Goal: Task Accomplishment & Management: Complete application form

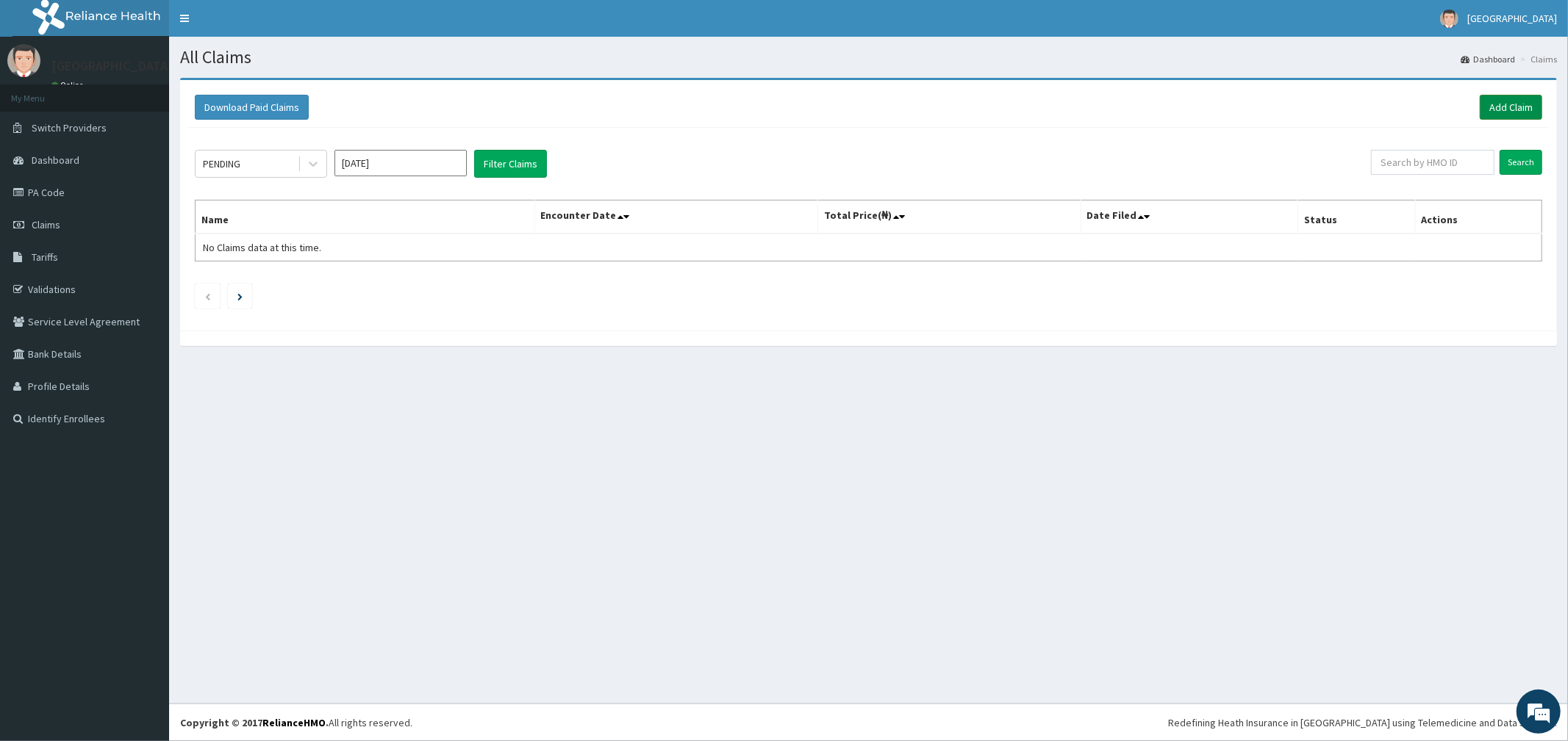
click at [1492, 103] on link "Add Claim" at bounding box center [1511, 107] width 62 height 25
click at [53, 127] on span "Switch Providers" at bounding box center [69, 127] width 75 height 14
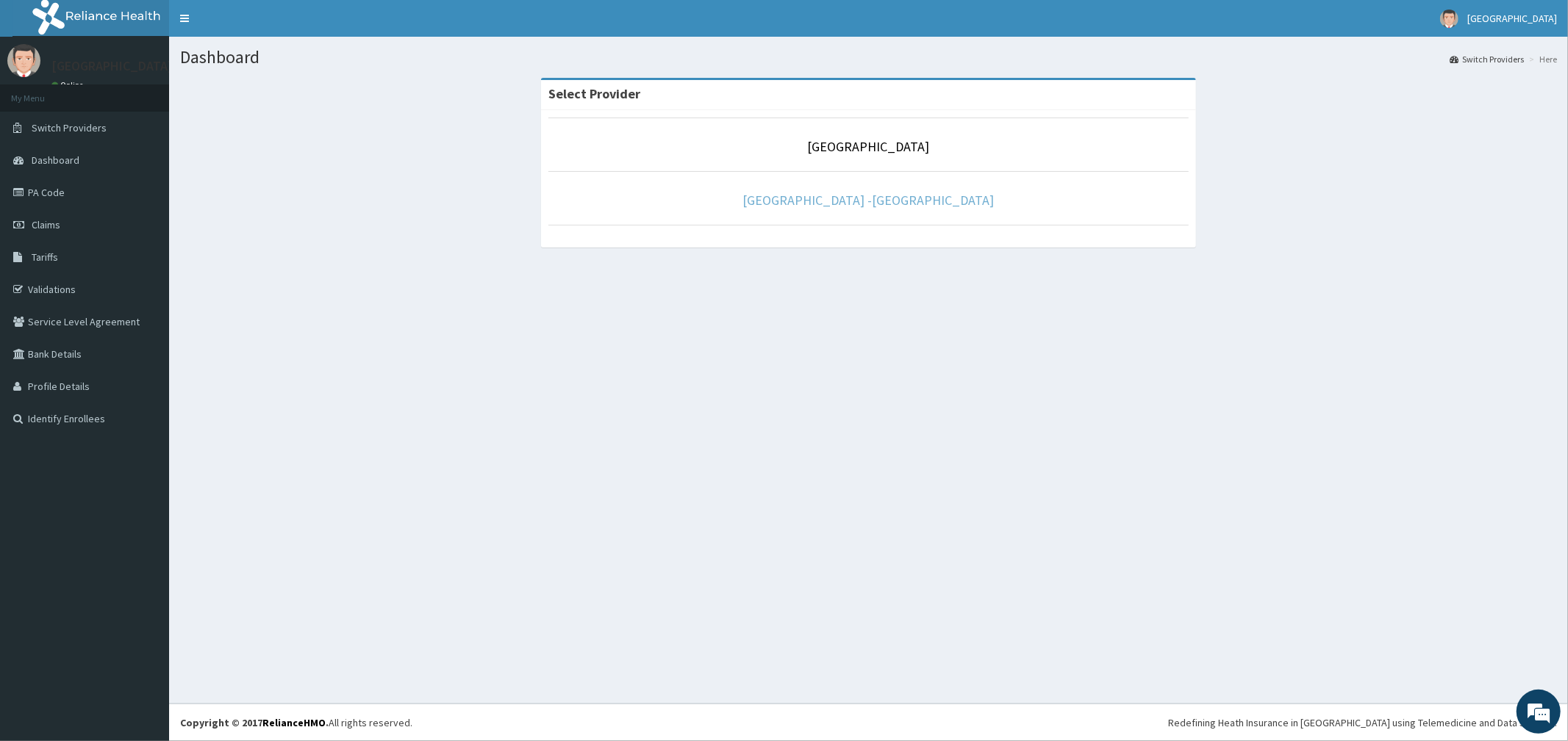
click at [821, 205] on link "Rolayo Medical Centre -Annex" at bounding box center [869, 200] width 252 height 17
click at [886, 198] on link "Rolayo Medical Centre -Annex" at bounding box center [869, 200] width 252 height 17
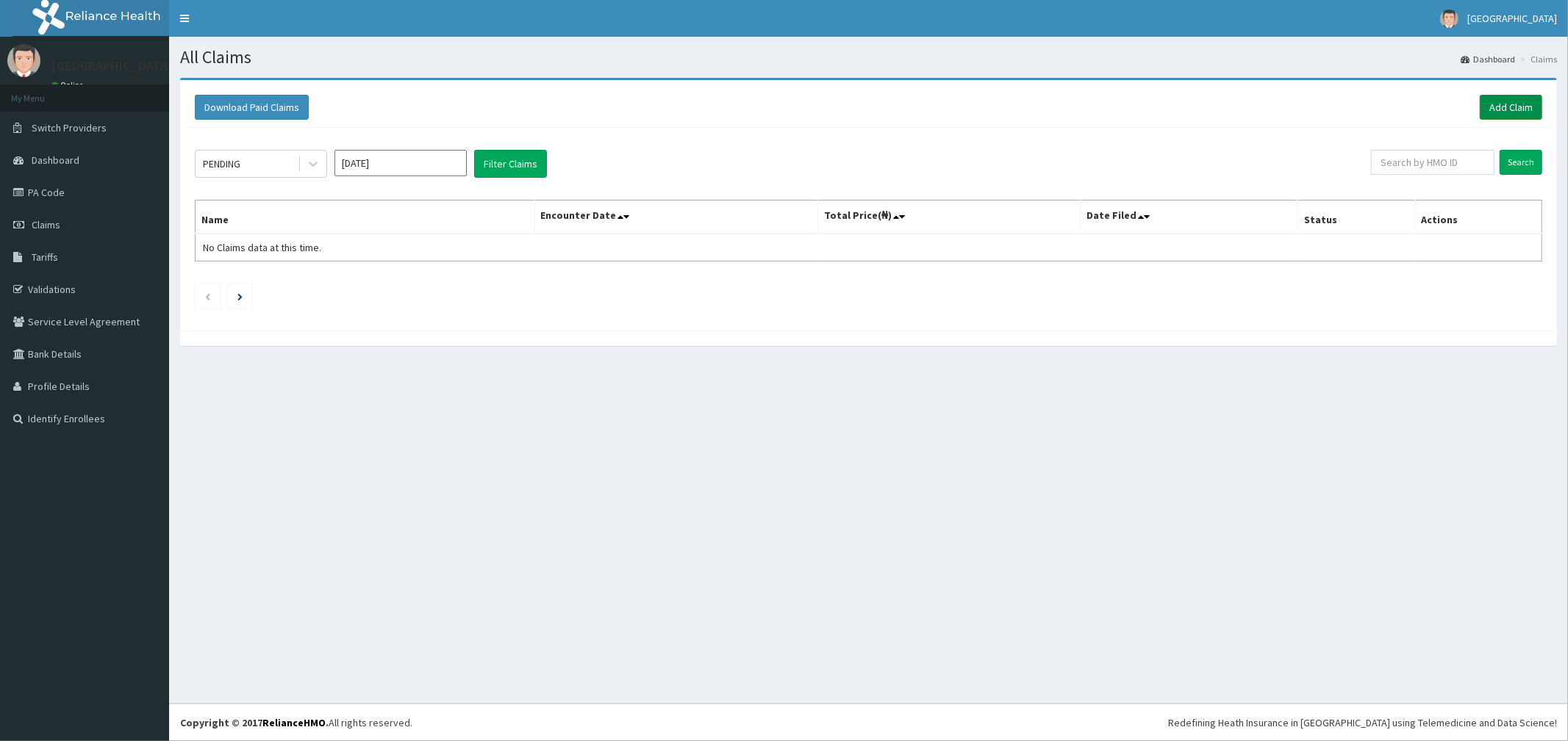
click at [1512, 110] on link "Add Claim" at bounding box center [1511, 107] width 62 height 25
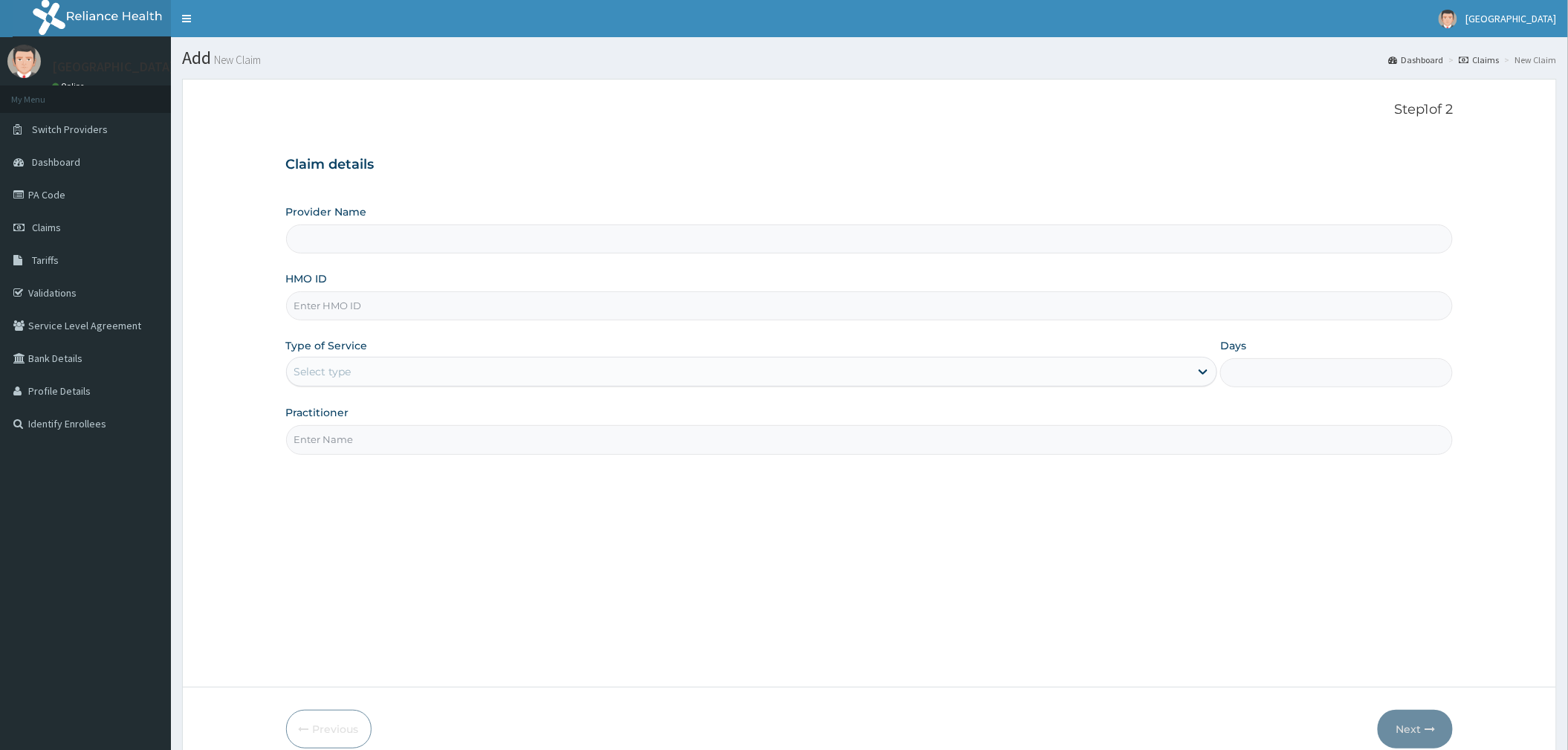
type input "CYU/10323/C"
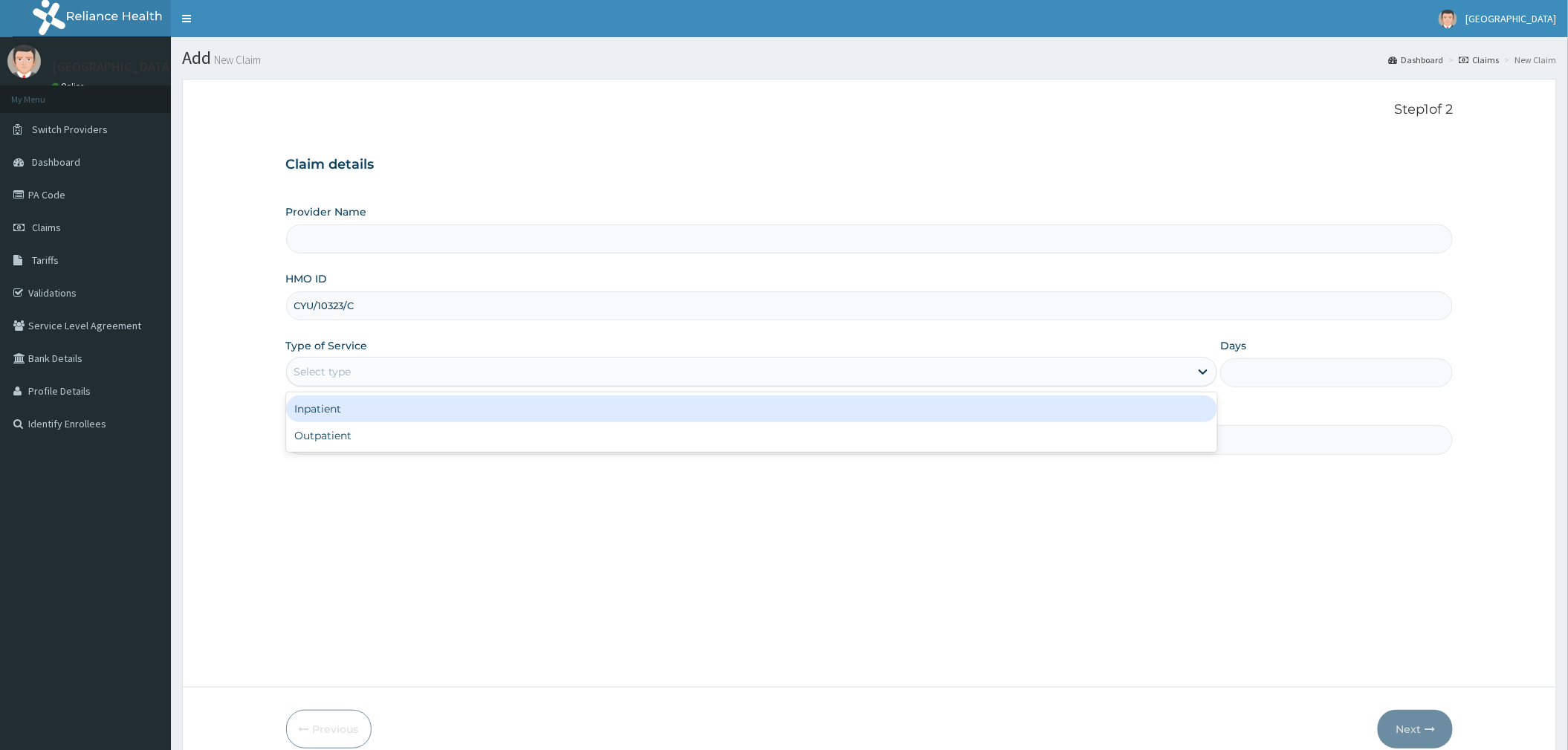
click at [404, 378] on div "Select type" at bounding box center [738, 372] width 903 height 24
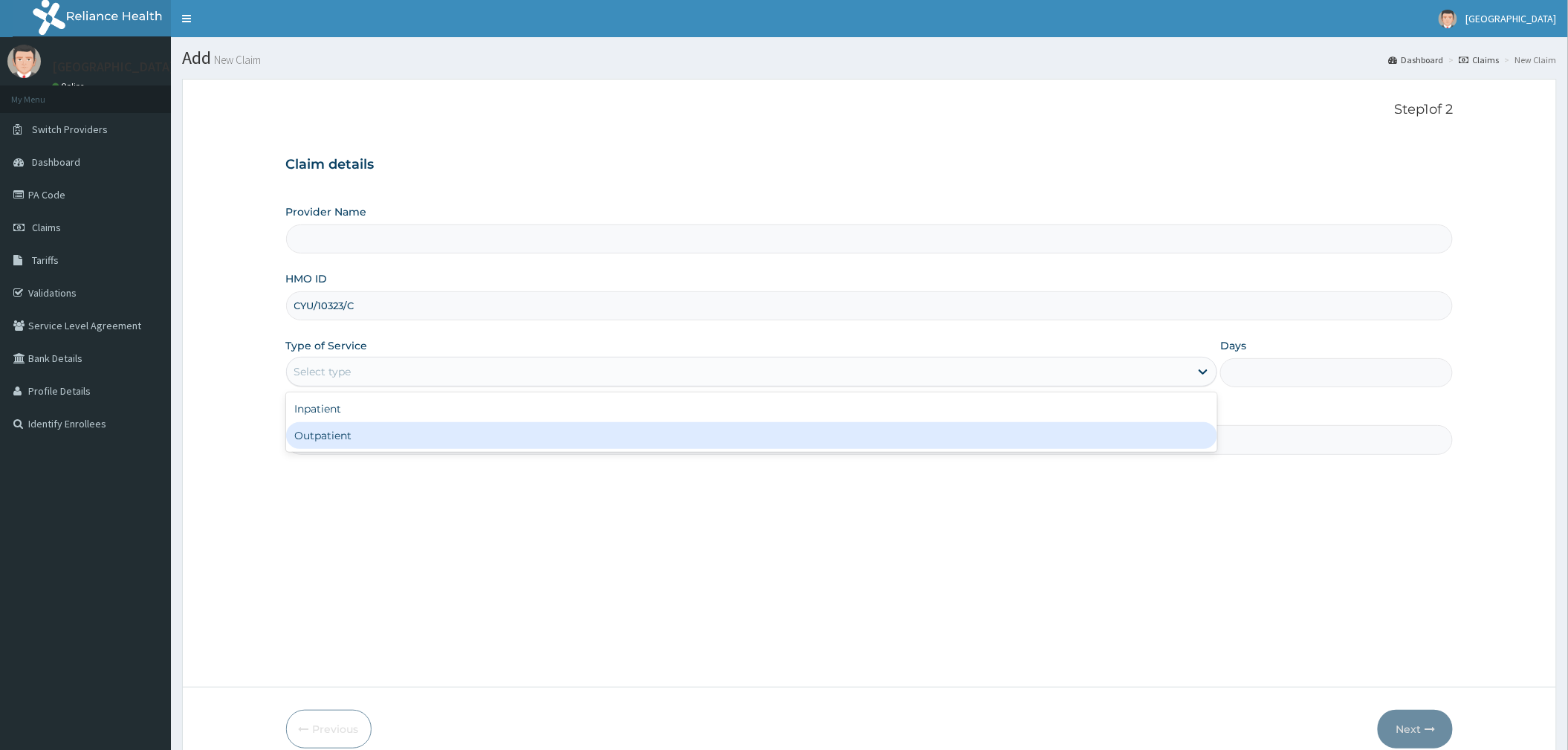
click at [411, 441] on div "Outpatient" at bounding box center [751, 435] width 931 height 27
type input "1"
type input "Rolayo Medical Centre -Annex"
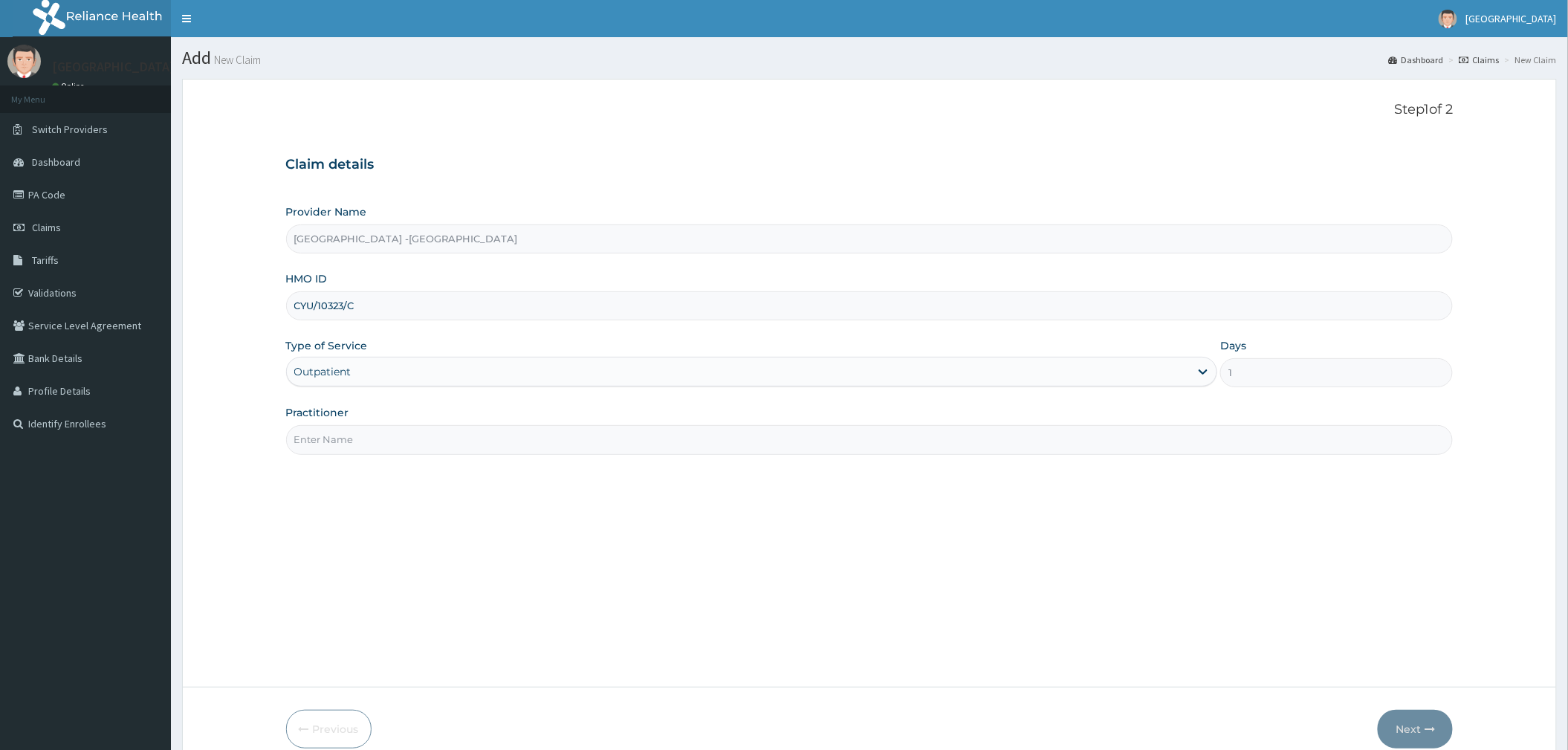
click at [394, 444] on input "Practitioner" at bounding box center [870, 440] width 1168 height 29
type input "DR OGUOGHO"
click at [1419, 739] on button "Next" at bounding box center [1415, 729] width 75 height 39
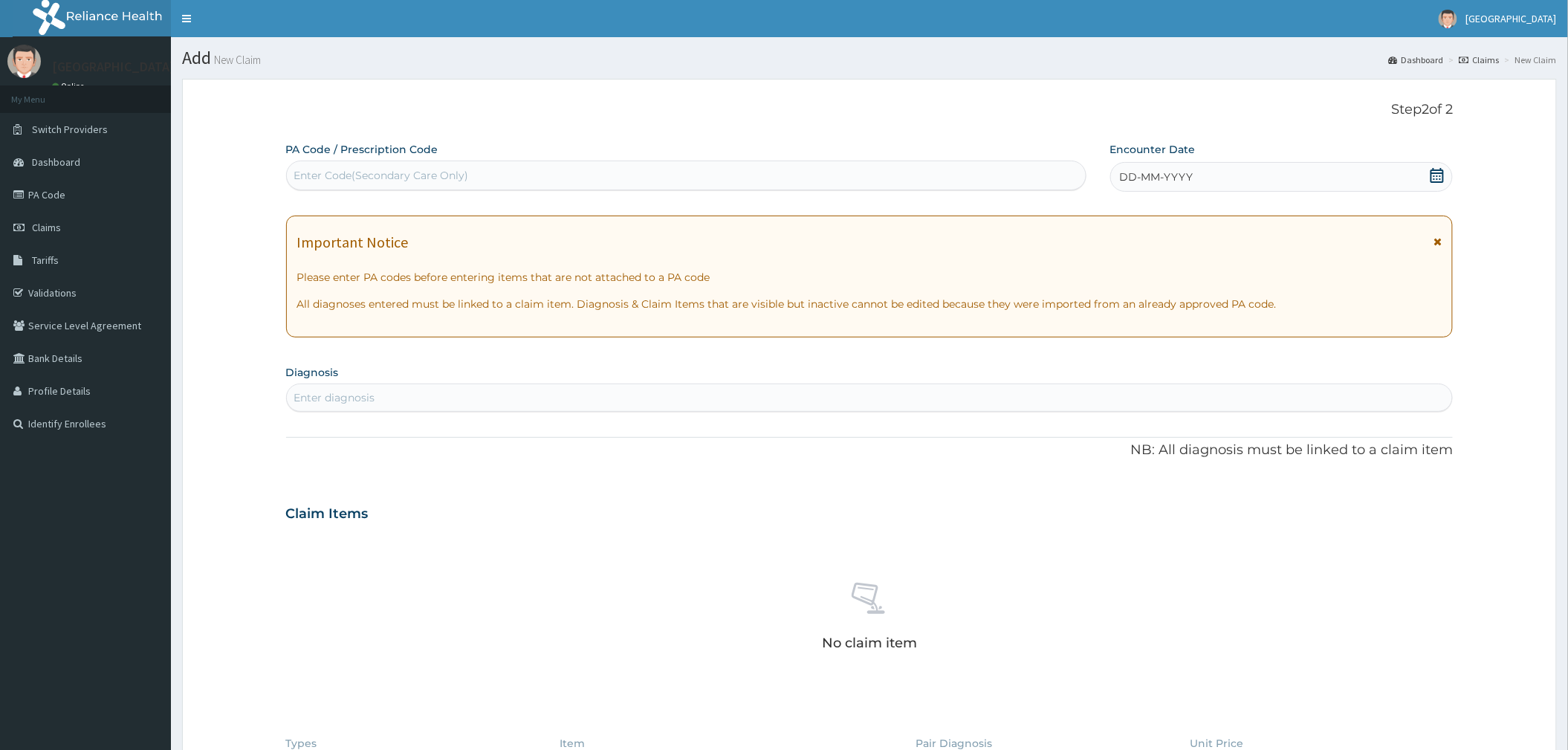
click at [1431, 176] on icon at bounding box center [1438, 176] width 14 height 15
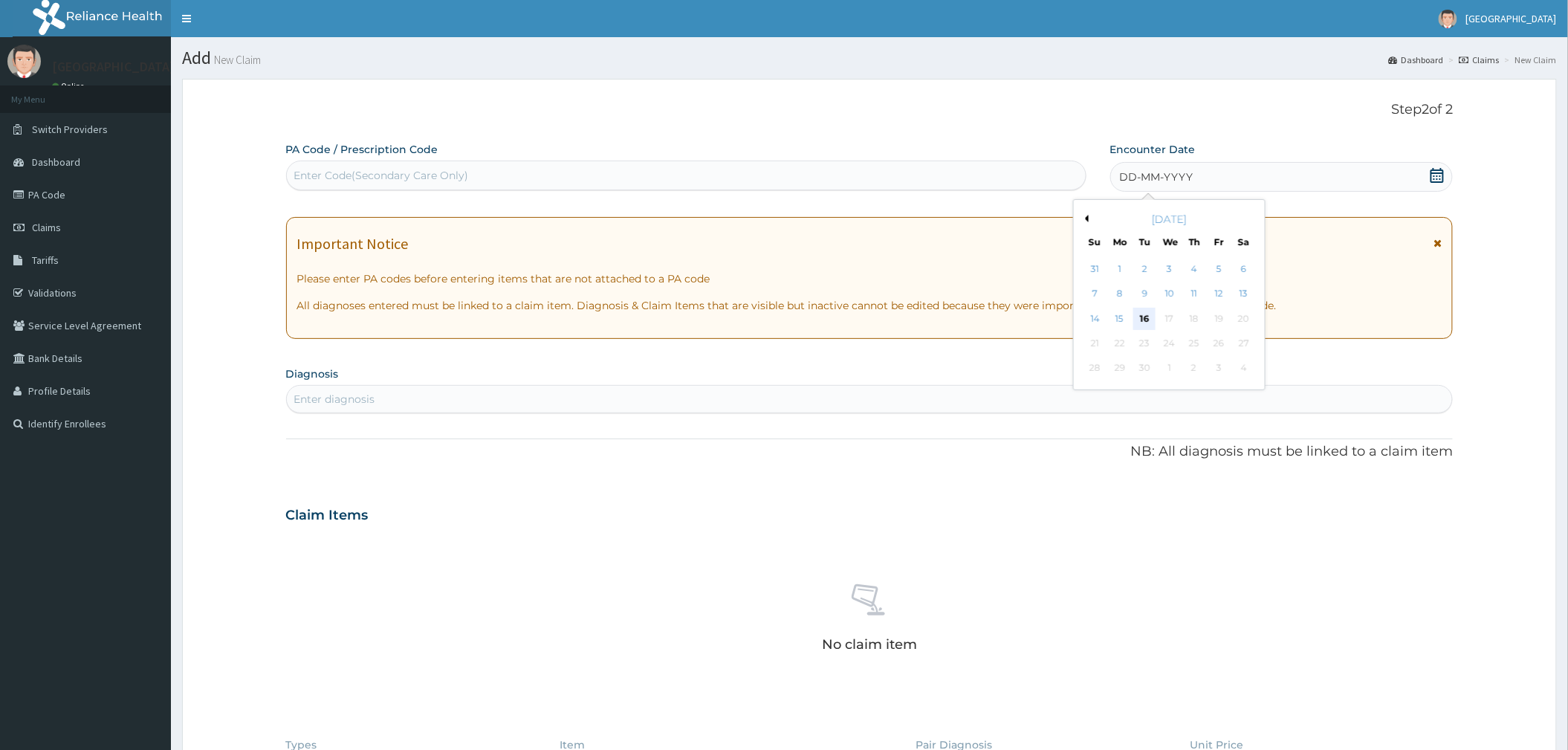
click at [1136, 313] on div "16" at bounding box center [1145, 319] width 23 height 23
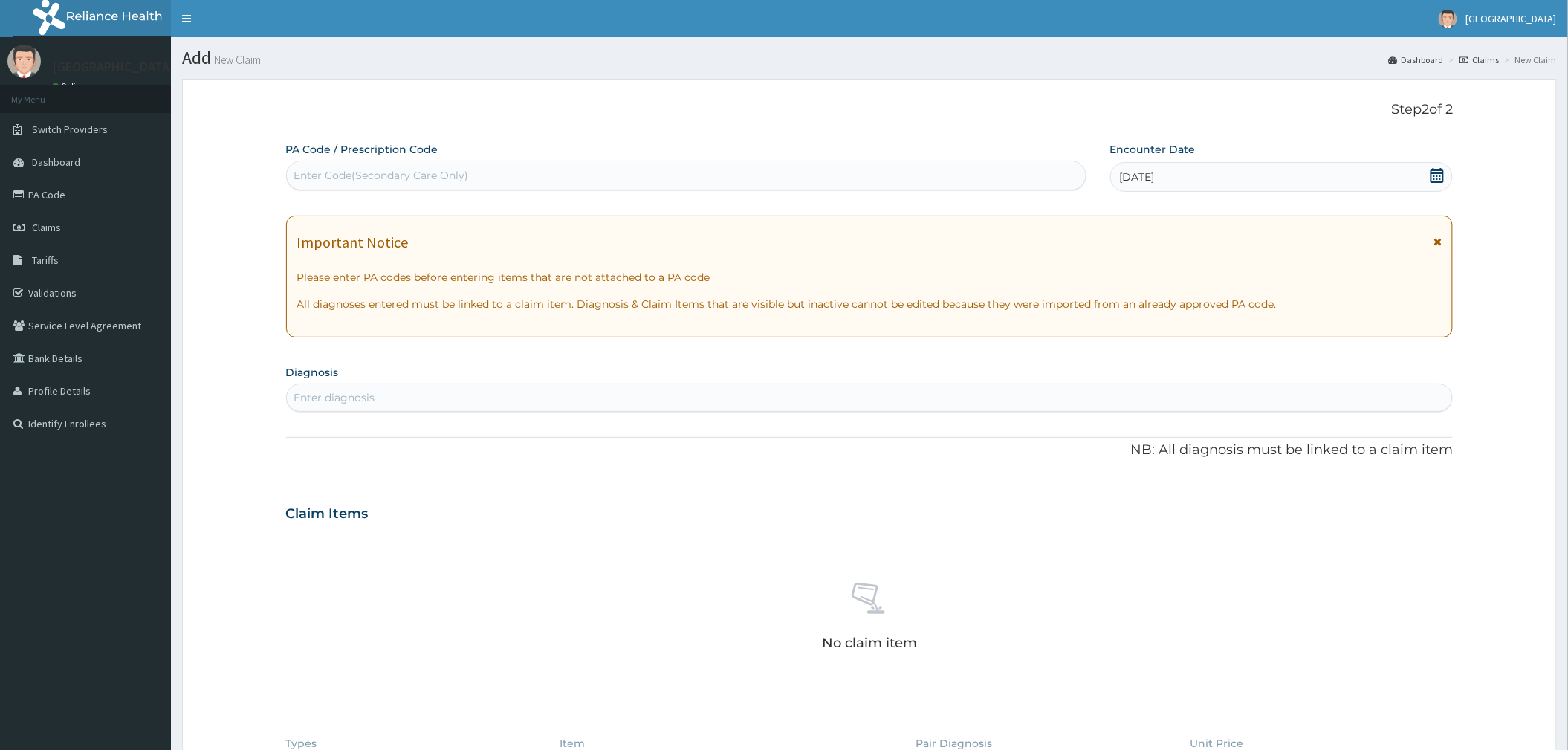
click at [363, 384] on div "Enter diagnosis" at bounding box center [870, 397] width 1168 height 28
type input "PLASMOD"
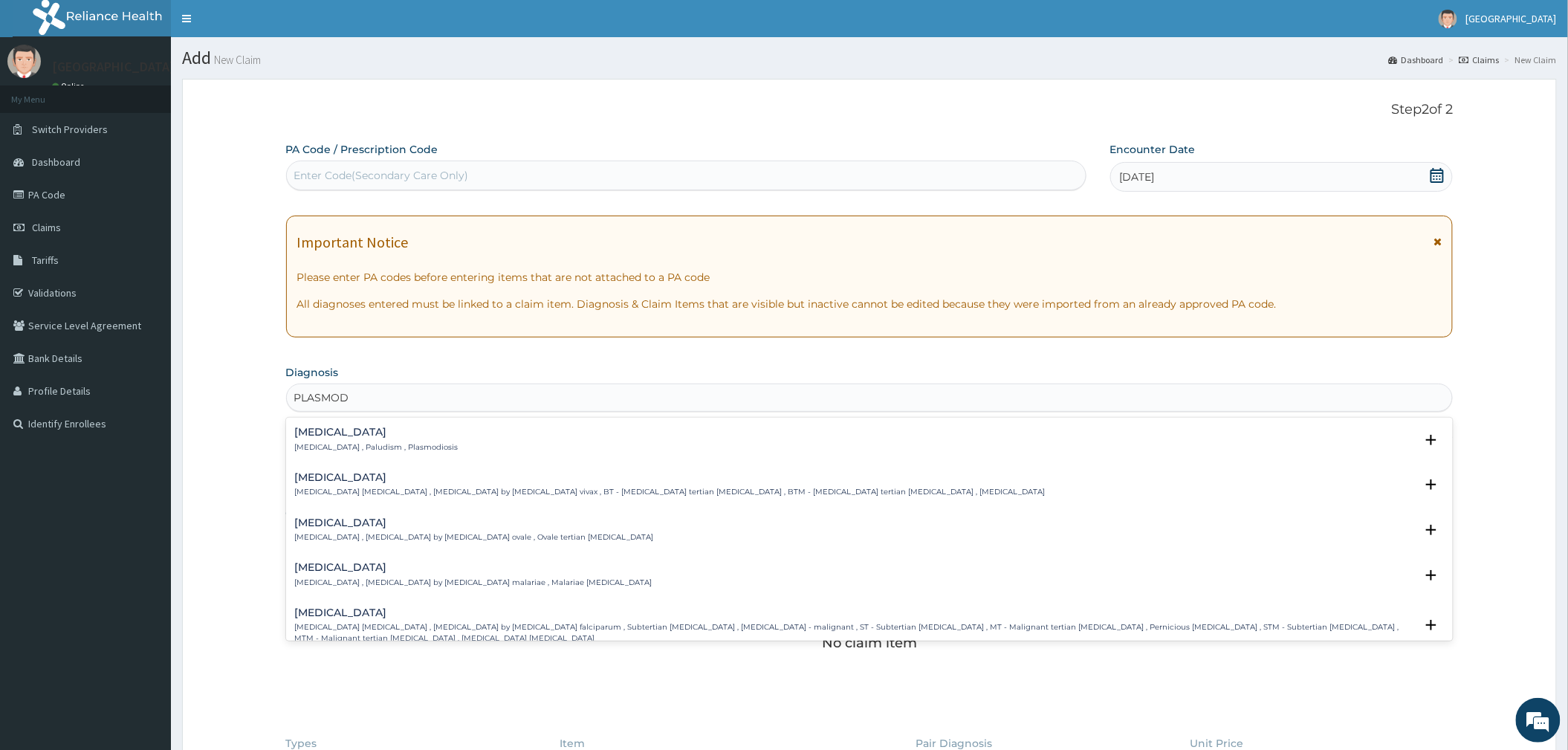
click at [342, 448] on p "Malaria , Paludism , Plasmodiosis" at bounding box center [376, 447] width 163 height 10
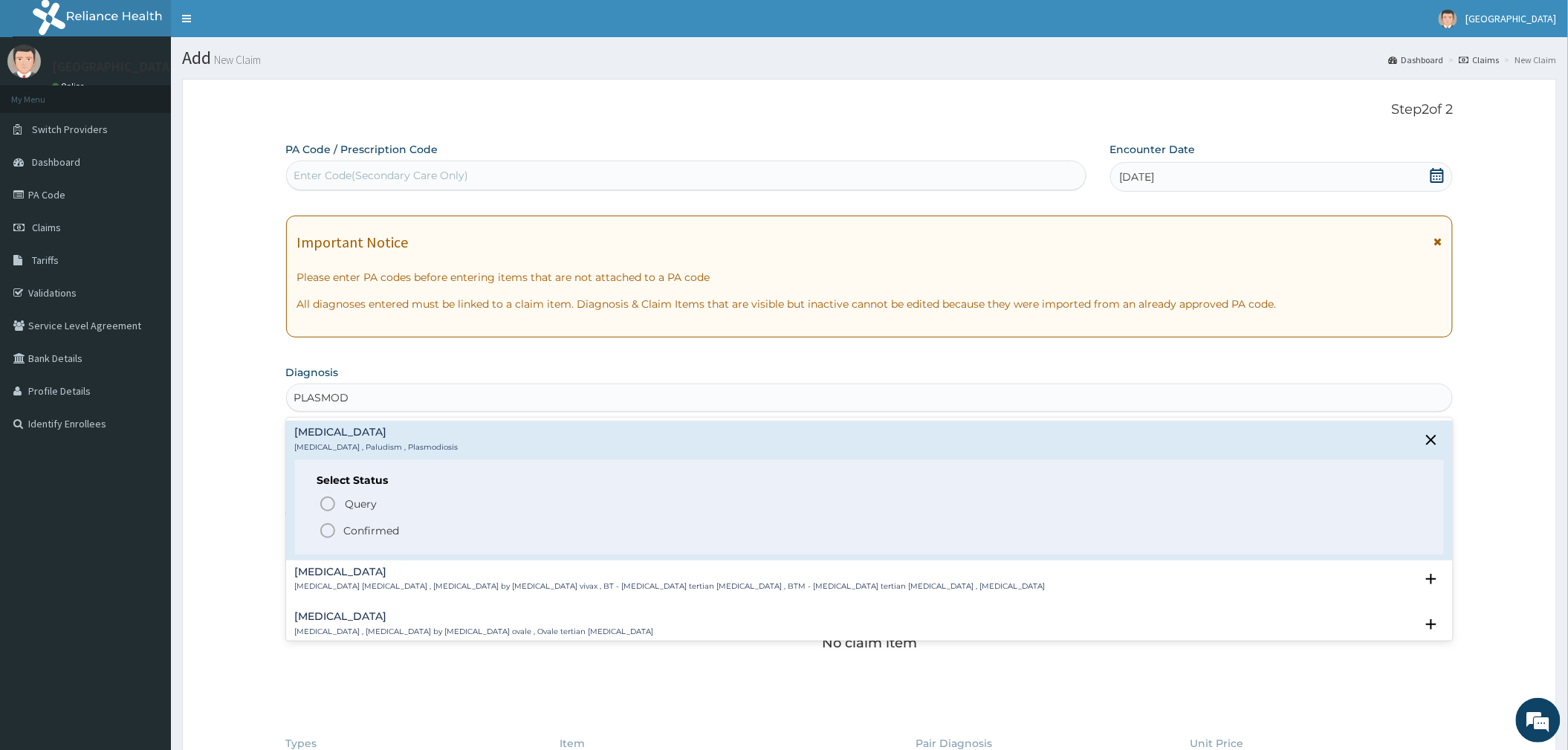
click at [354, 526] on p "Confirmed" at bounding box center [371, 531] width 56 height 15
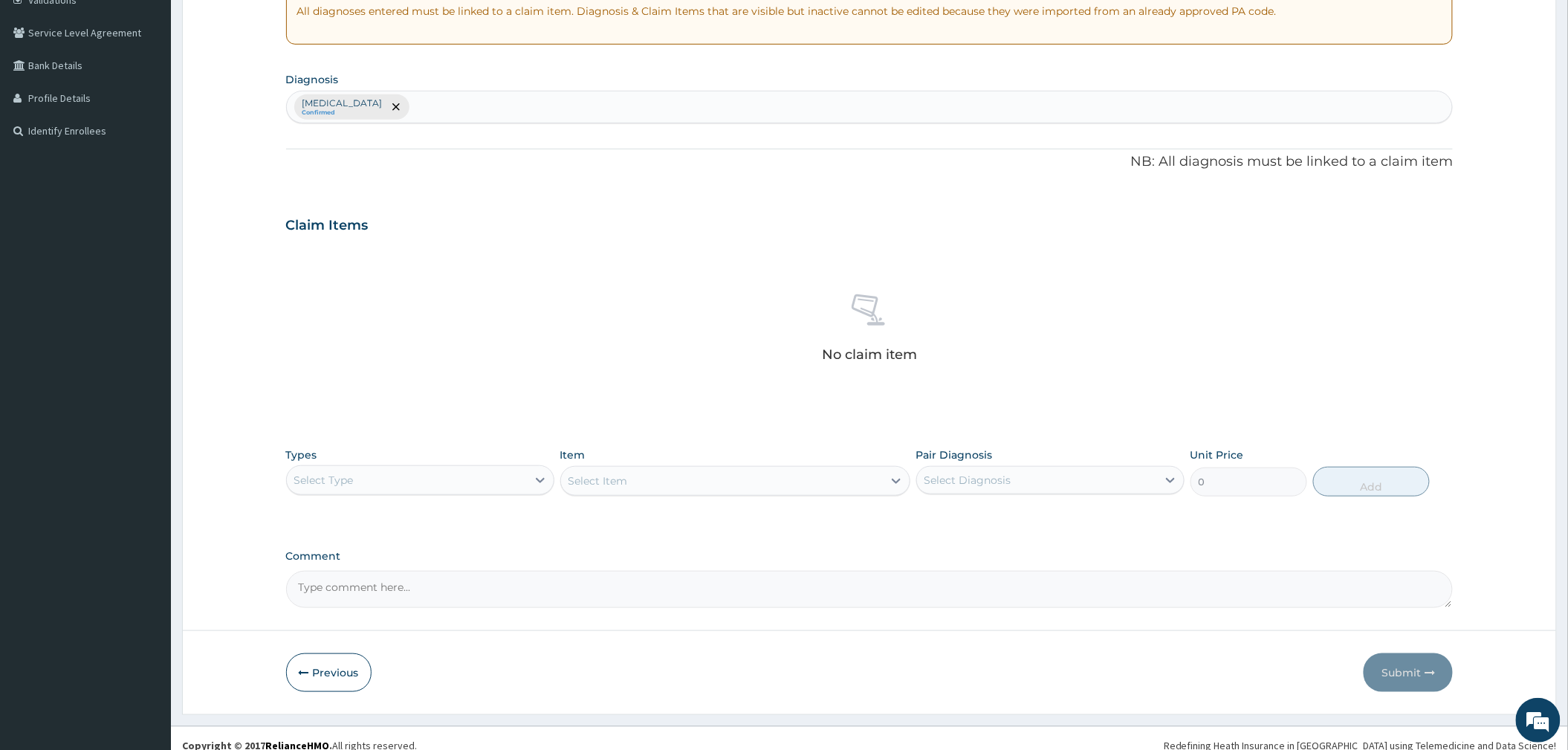
scroll to position [297, 0]
click at [508, 483] on div "Select Type" at bounding box center [407, 476] width 240 height 24
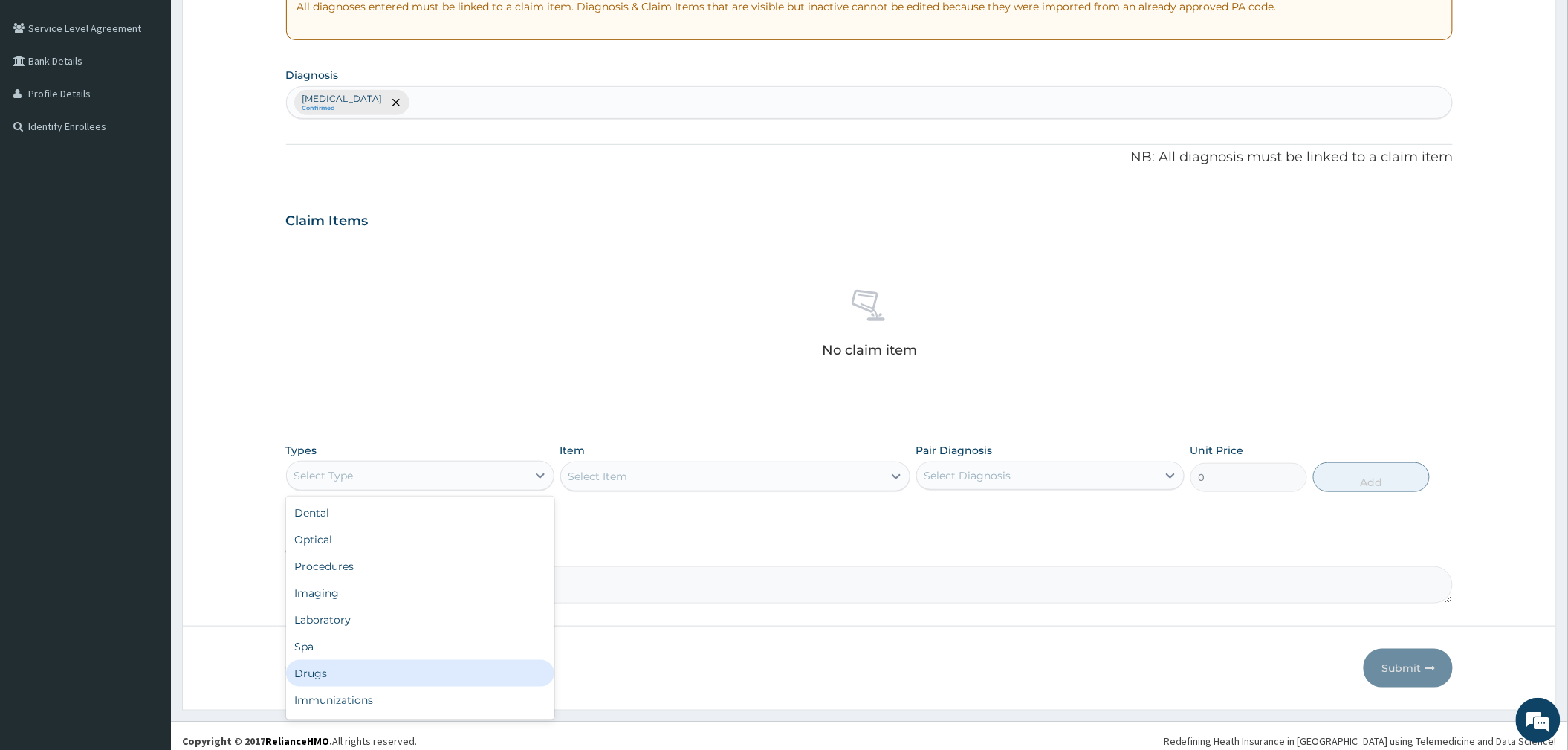
click at [371, 668] on div "Drugs" at bounding box center [420, 673] width 268 height 27
click at [1054, 474] on div "Select Diagnosis" at bounding box center [1037, 476] width 240 height 24
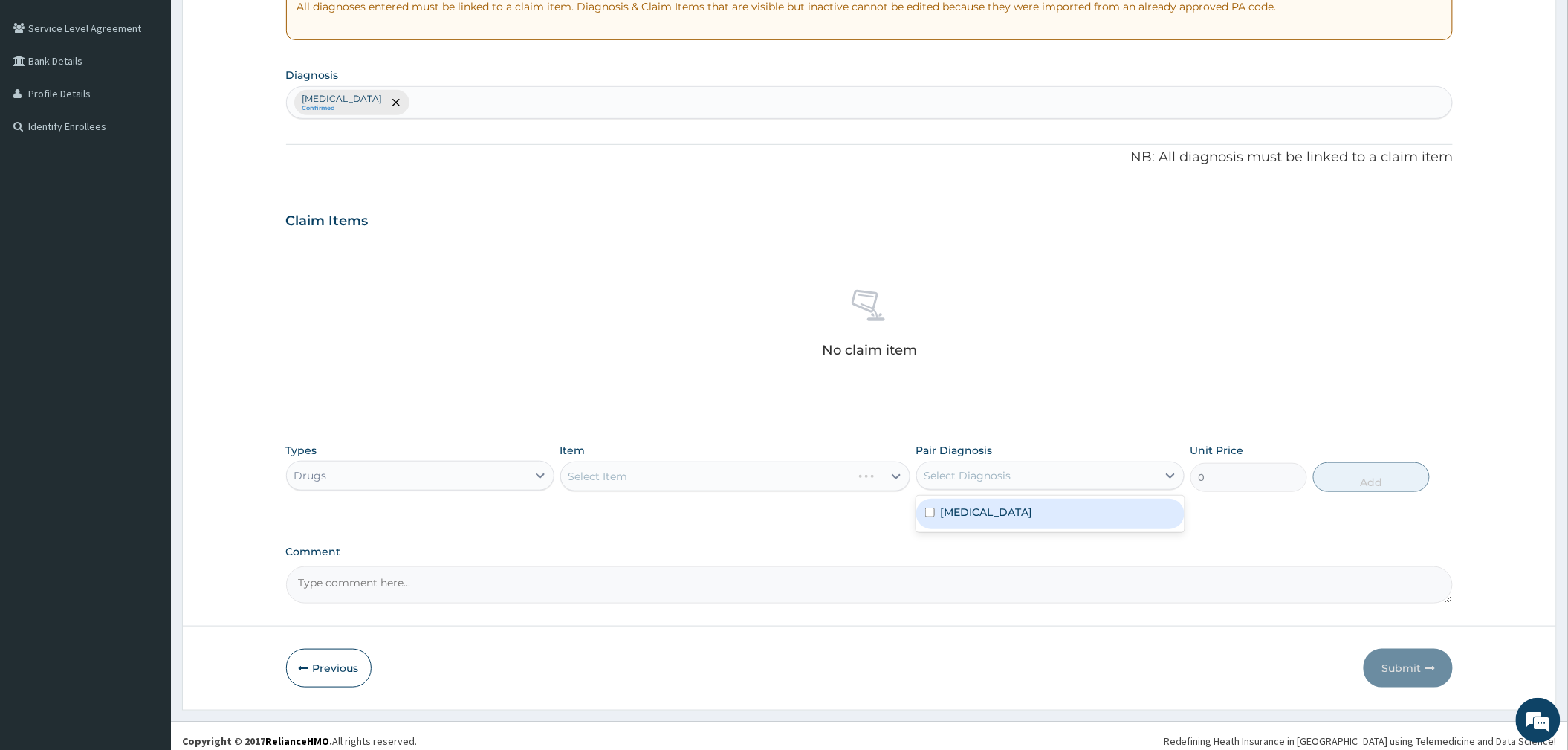
click at [1005, 506] on div "Malaria" at bounding box center [1050, 514] width 268 height 31
checkbox input "true"
click at [730, 468] on div "Select Item" at bounding box center [735, 476] width 350 height 30
click at [735, 480] on div "Select Item" at bounding box center [735, 476] width 350 height 30
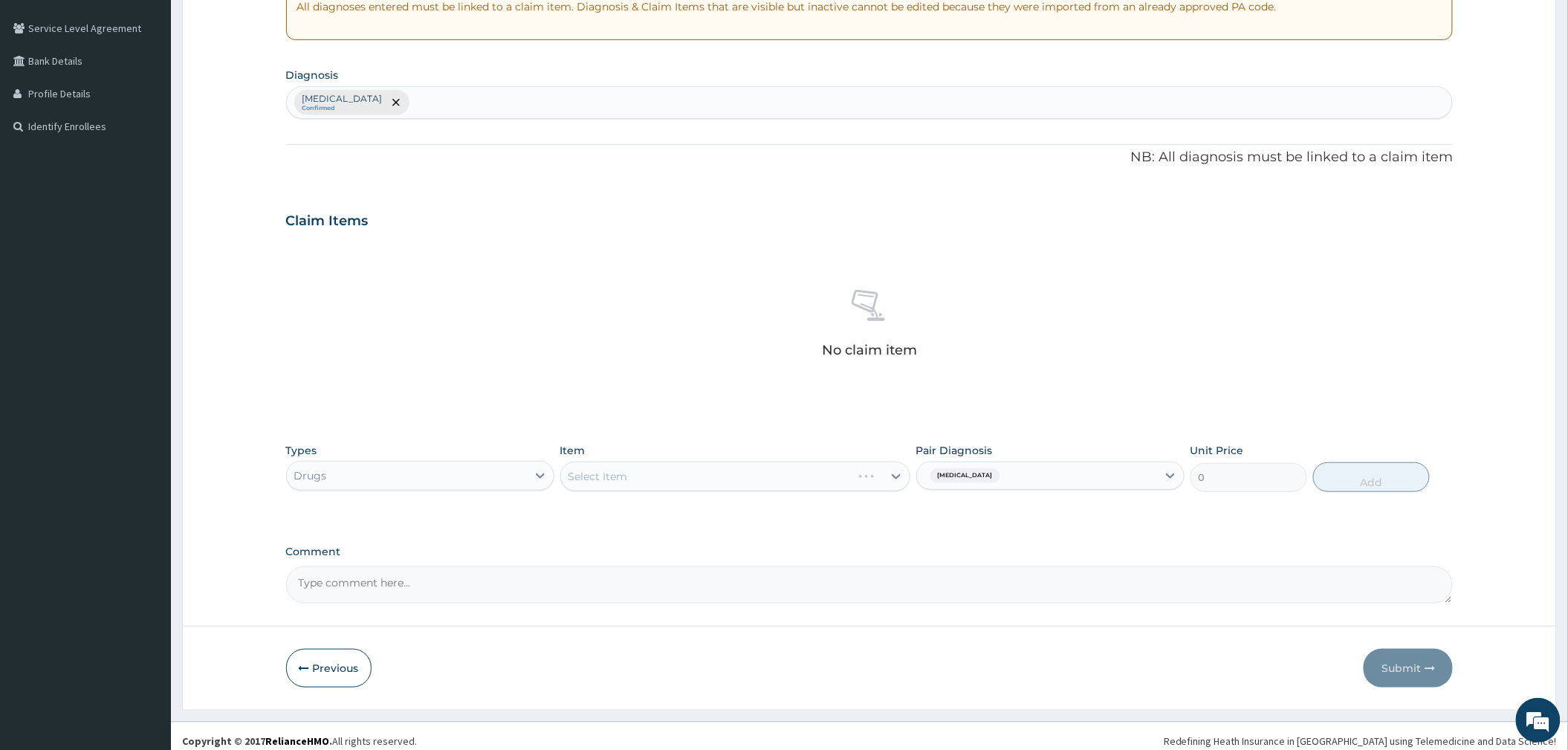
click at [735, 480] on div "Select Item" at bounding box center [735, 476] width 350 height 30
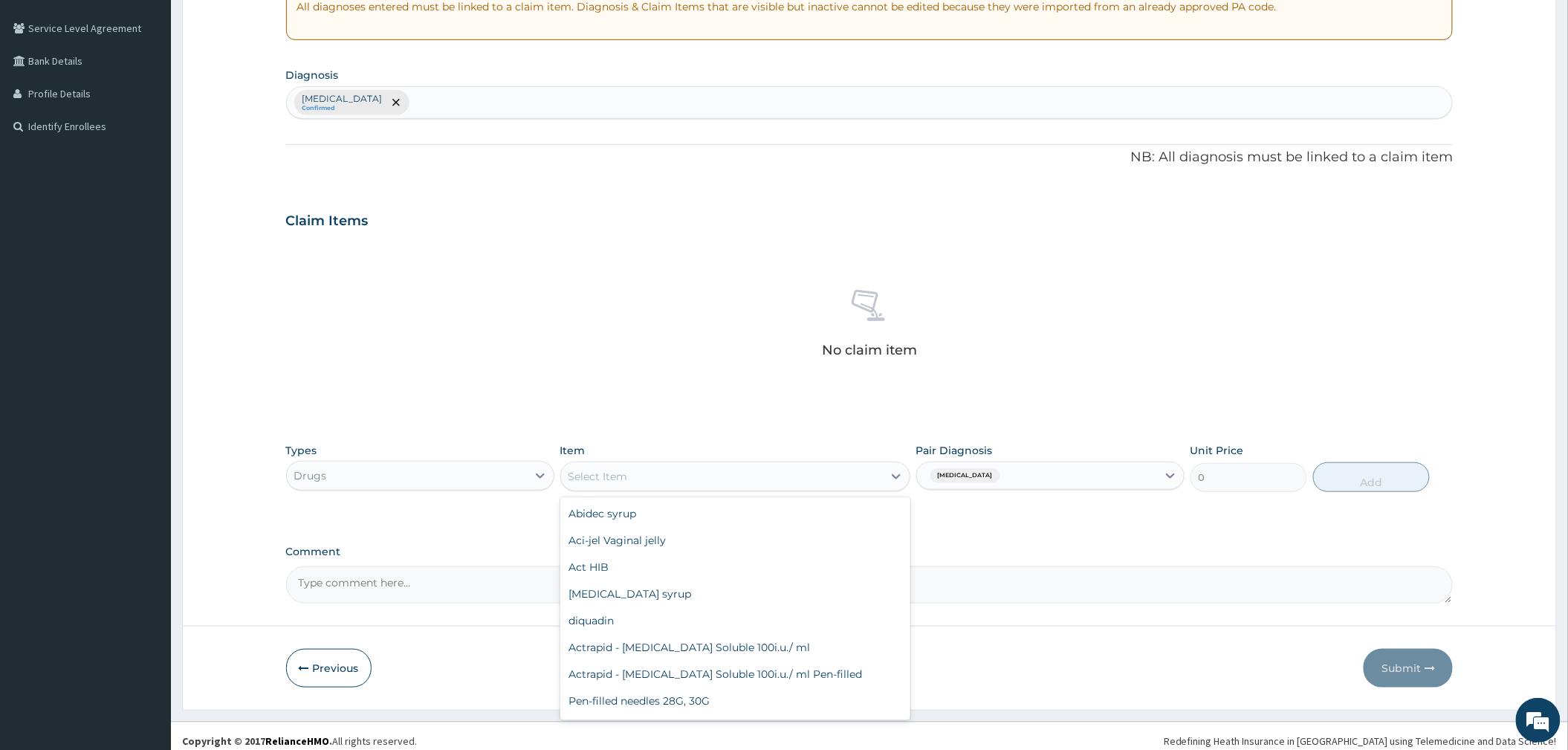
scroll to position [16661, 0]
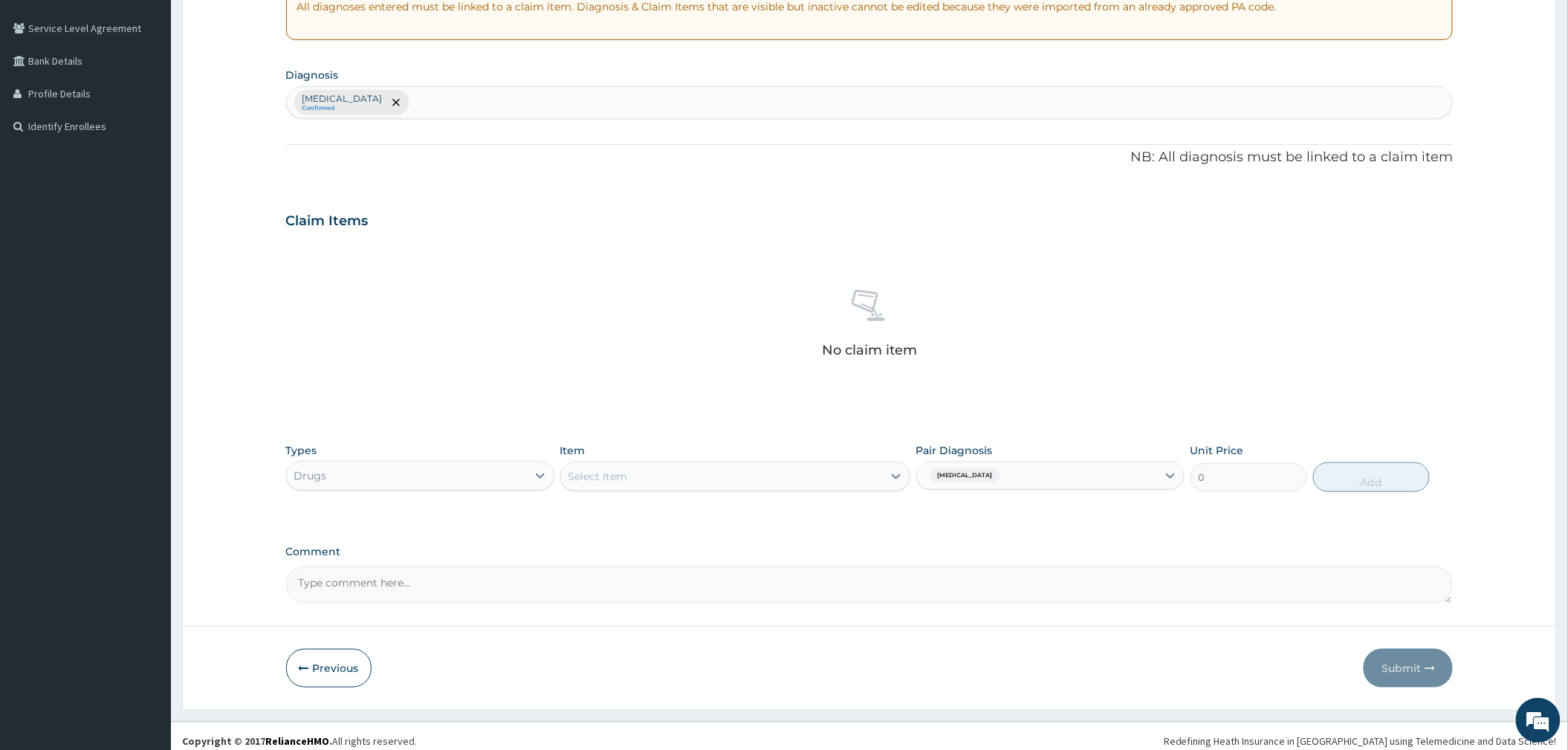
click at [587, 206] on div "Claim Items" at bounding box center [870, 218] width 1168 height 39
click at [715, 478] on div "Select Item" at bounding box center [722, 477] width 322 height 24
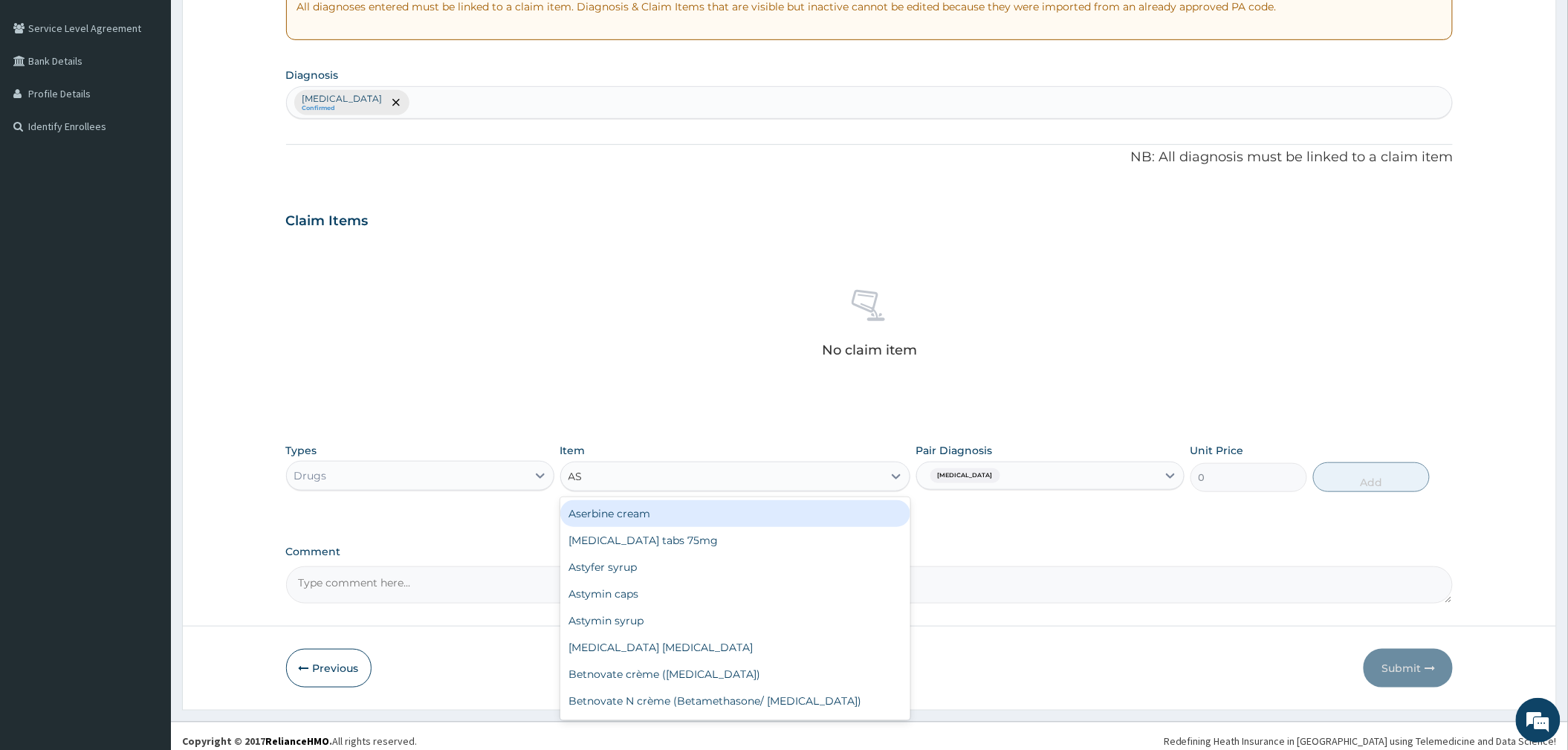
type input "AST"
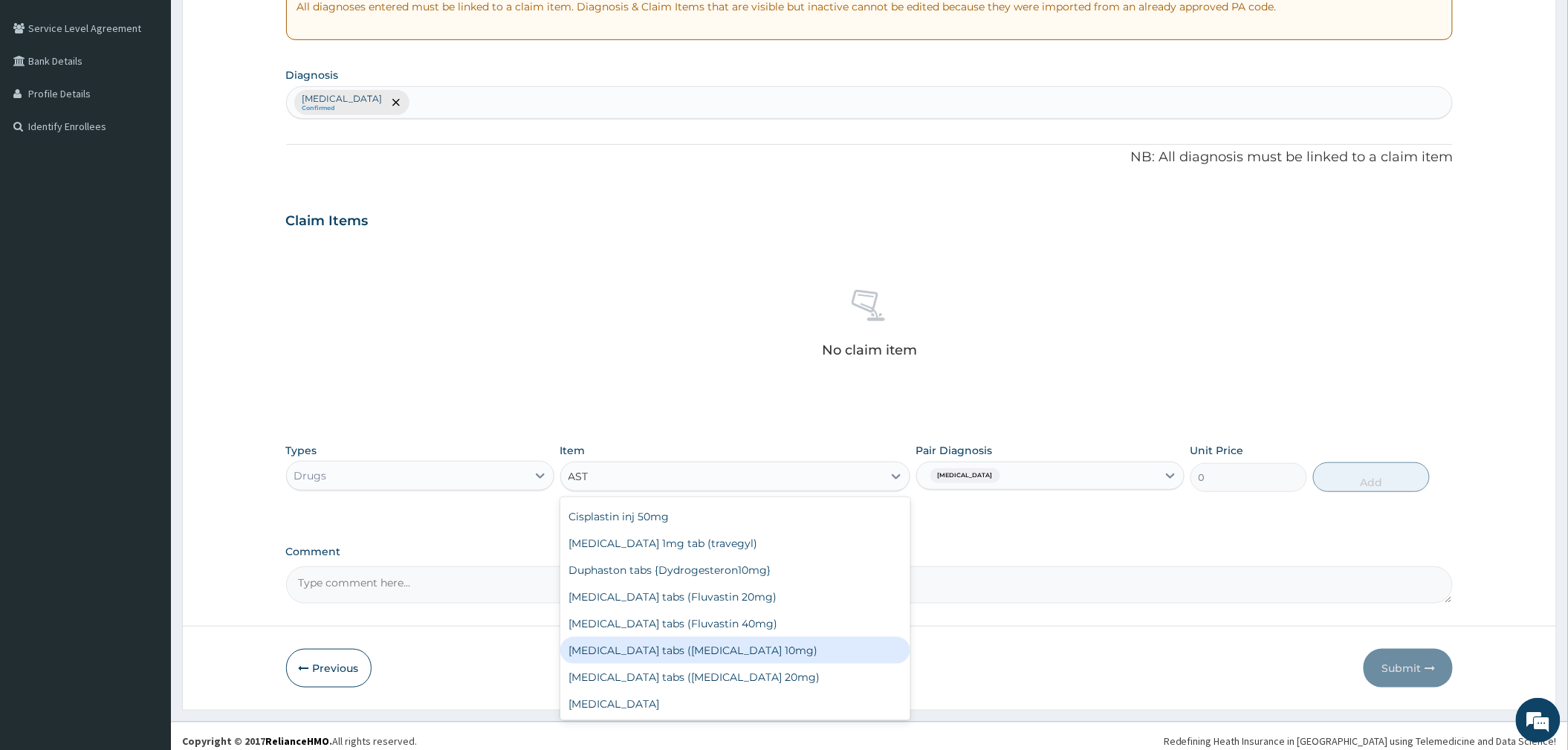
scroll to position [0, 0]
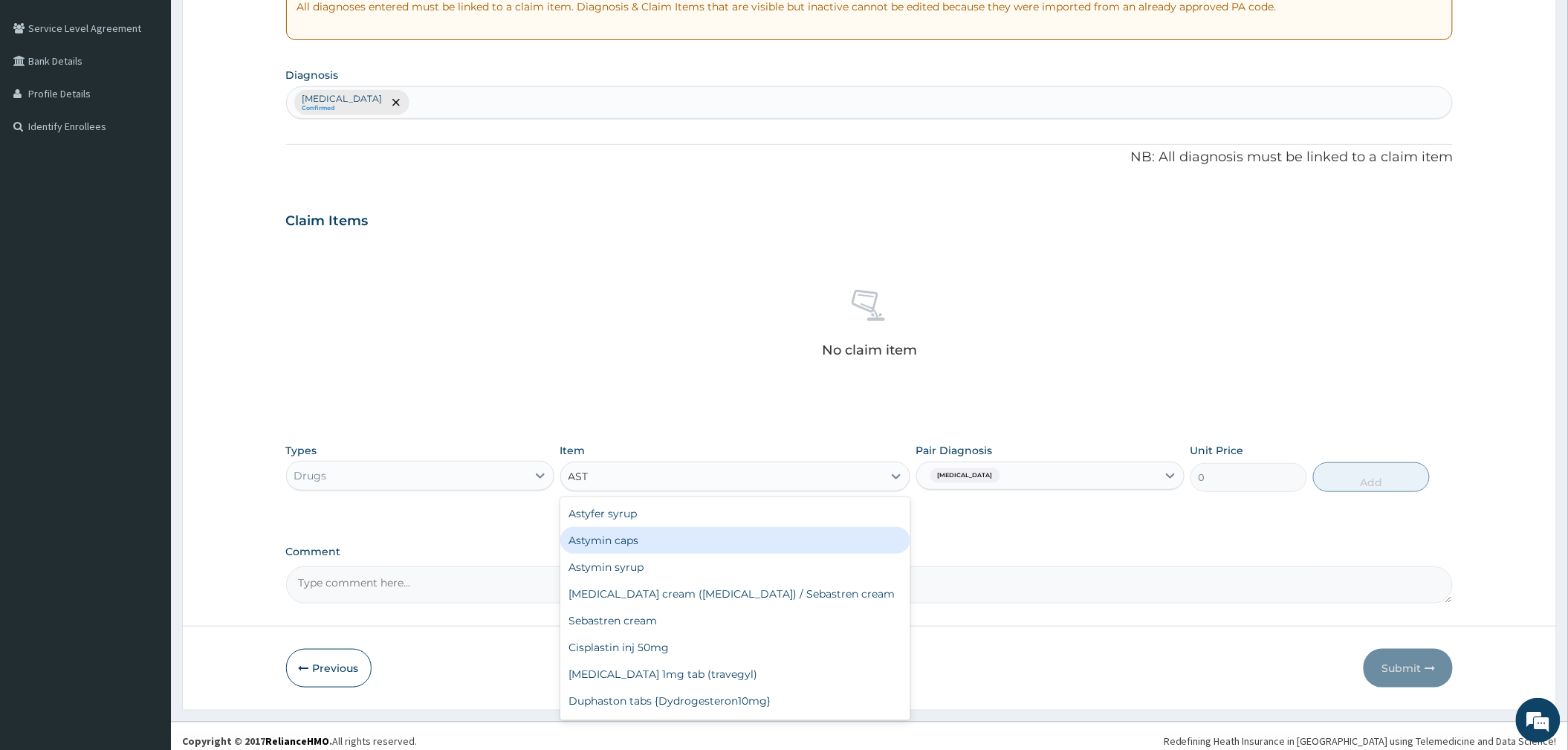
click at [650, 536] on div "Astymin caps" at bounding box center [735, 540] width 350 height 27
type input "200"
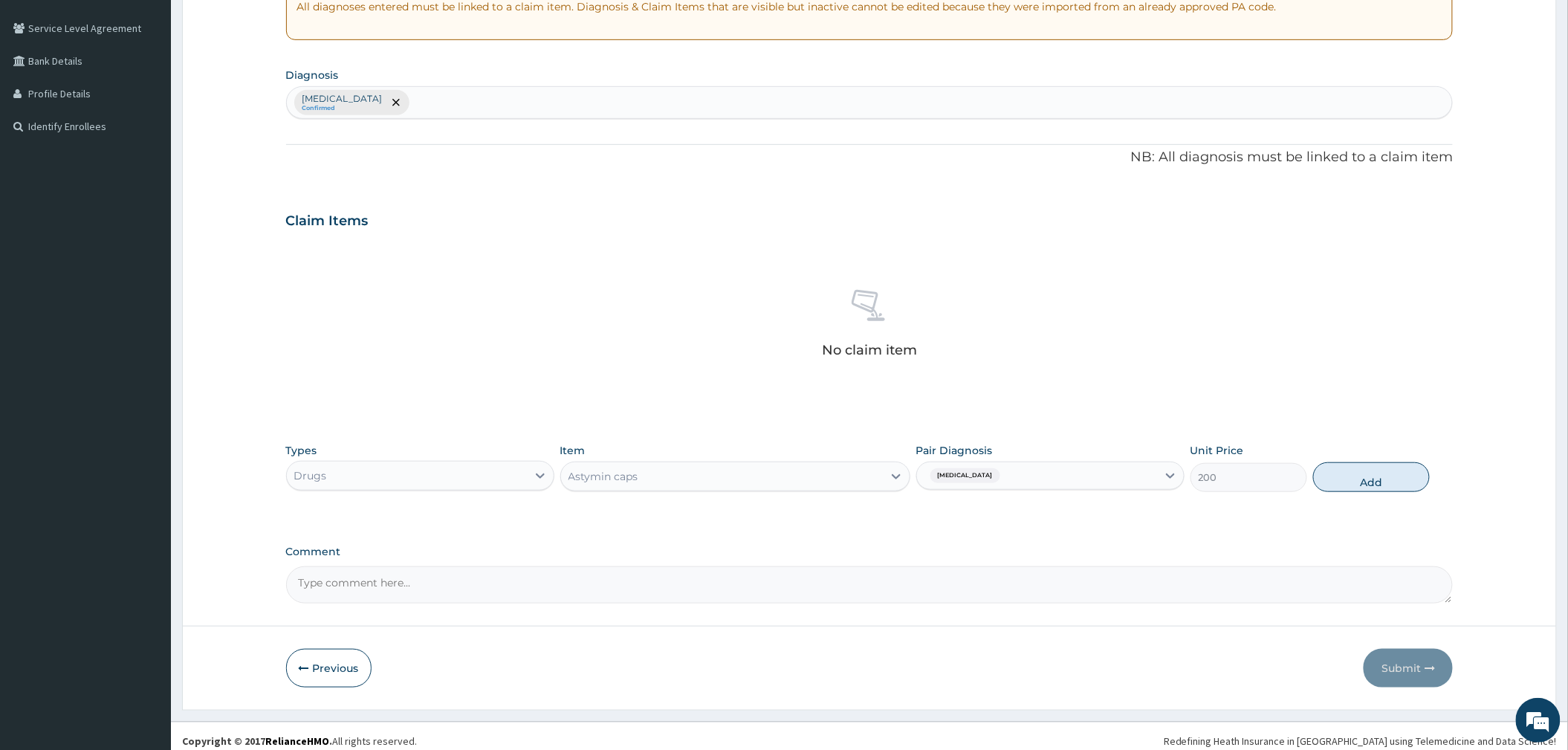
click at [757, 313] on div "No claim item" at bounding box center [870, 326] width 1168 height 171
